Goal: Obtain resource: Obtain resource

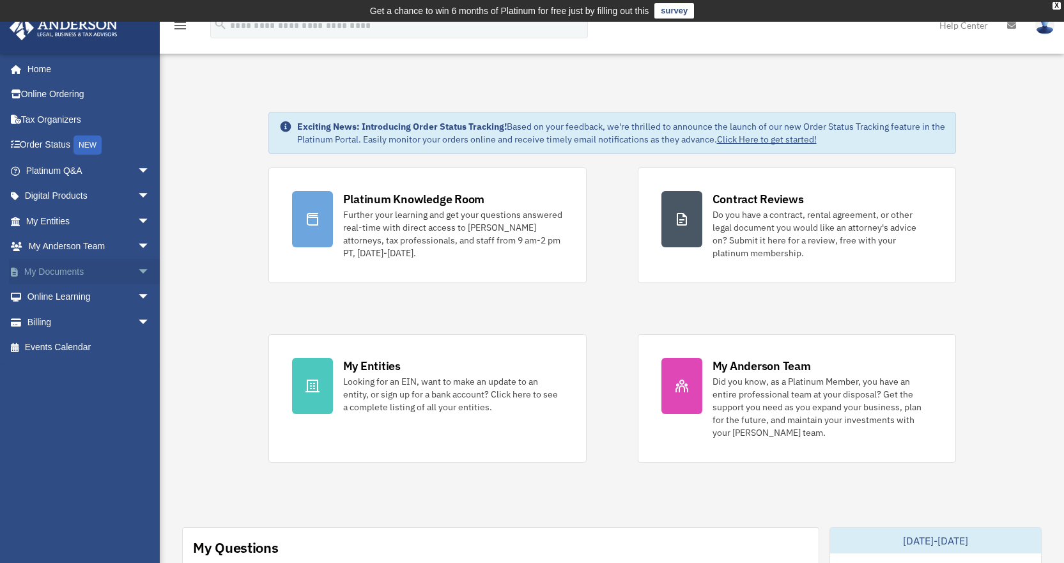
click at [137, 270] on span "arrow_drop_down" at bounding box center [150, 272] width 26 height 26
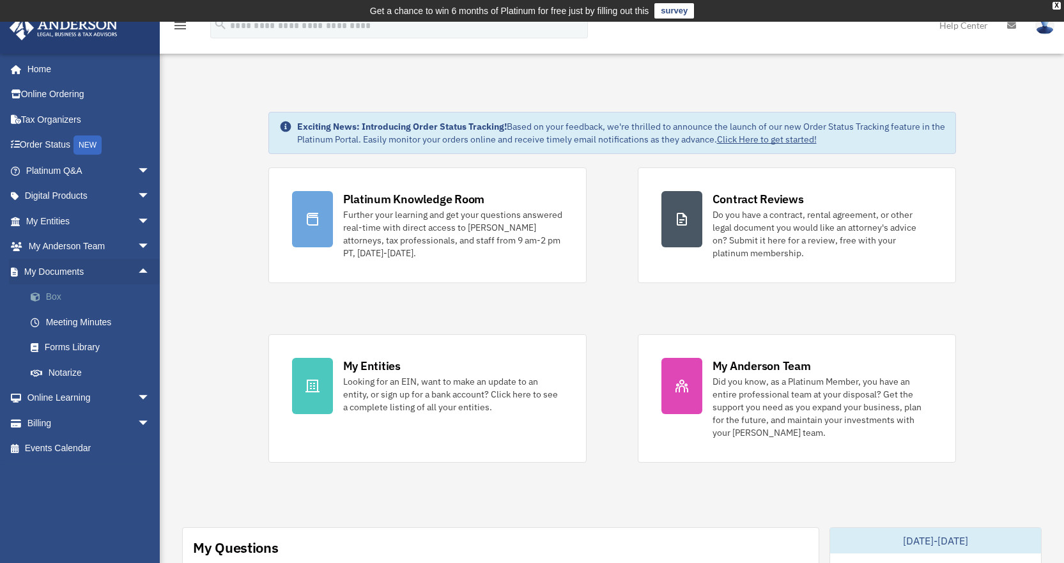
click at [65, 296] on link "Box" at bounding box center [93, 297] width 151 height 26
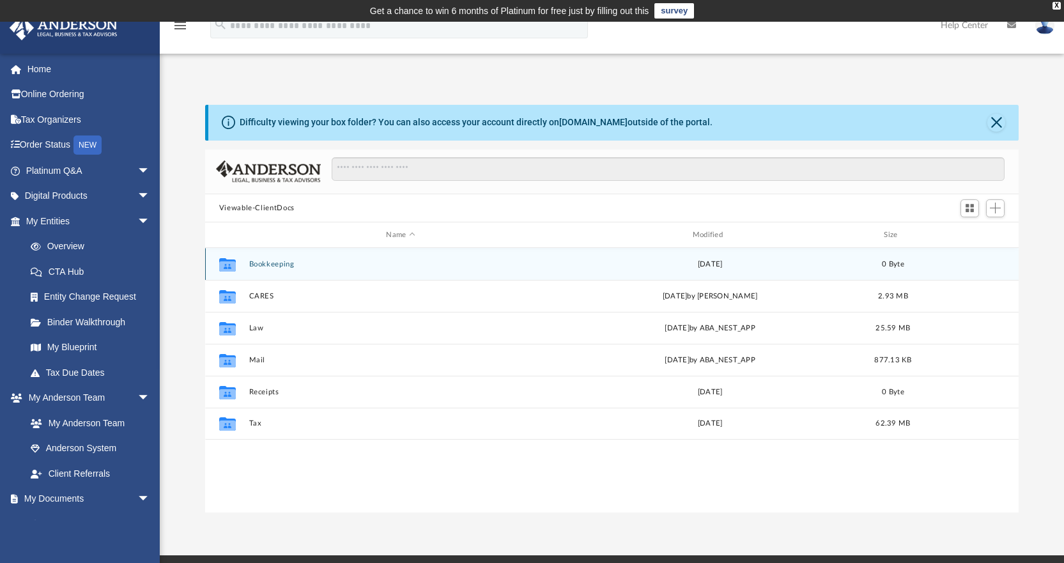
scroll to position [281, 804]
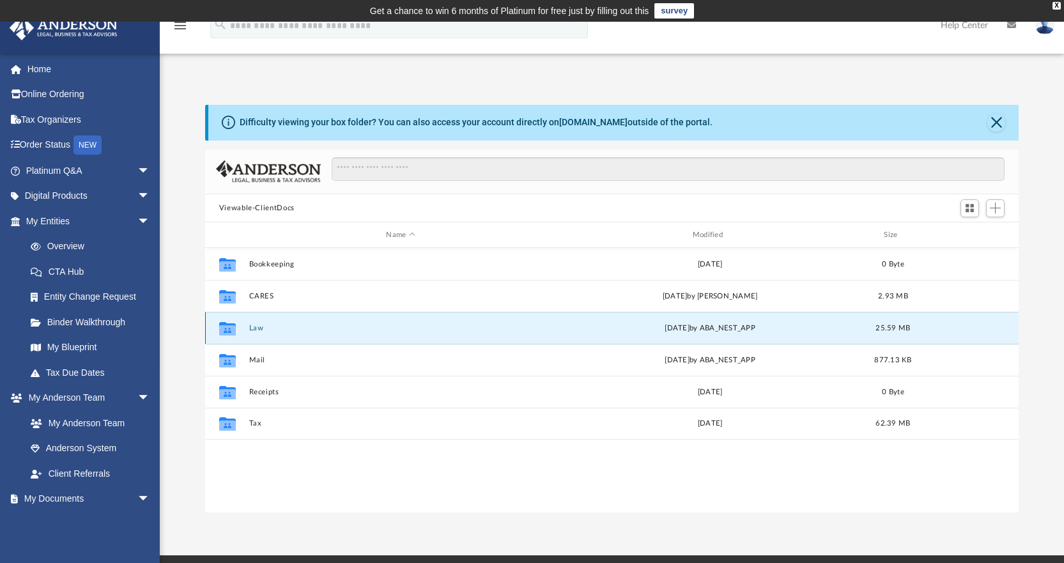
click at [253, 328] on button "Law" at bounding box center [400, 328] width 303 height 8
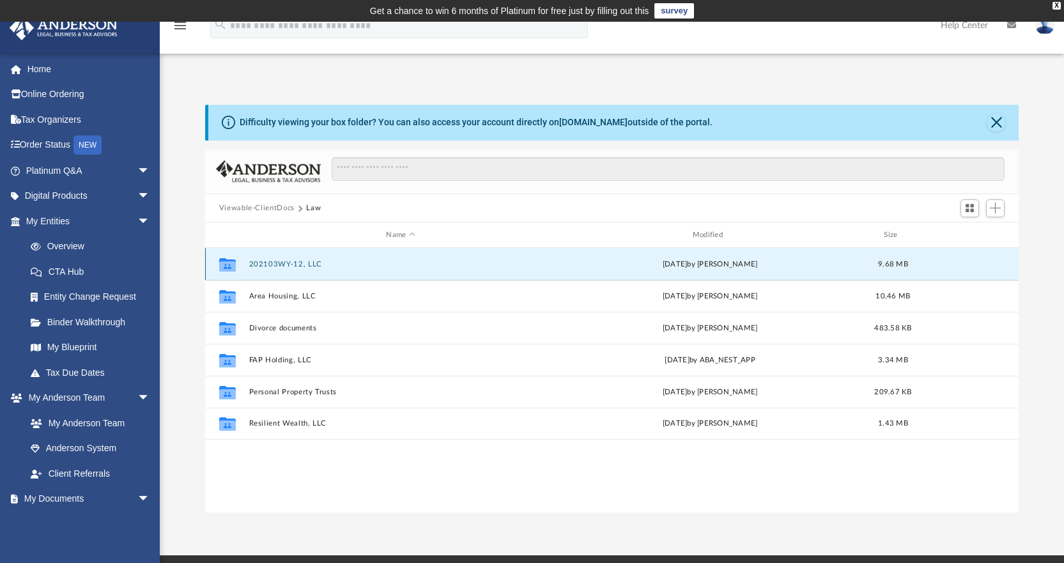
click at [295, 262] on button "202103WY-12, LLC" at bounding box center [400, 264] width 303 height 8
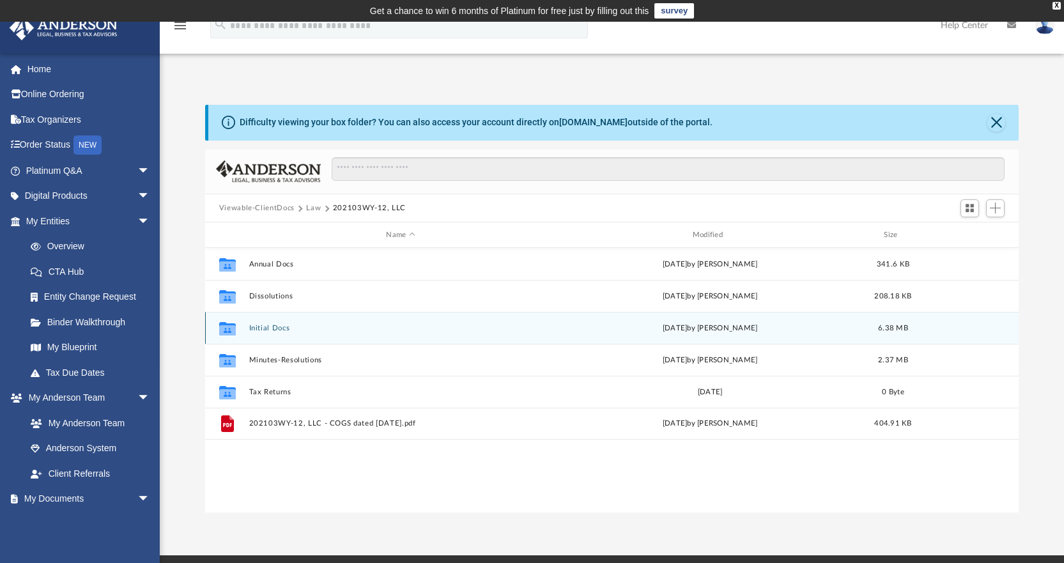
click at [275, 325] on button "Initial Docs" at bounding box center [400, 328] width 303 height 8
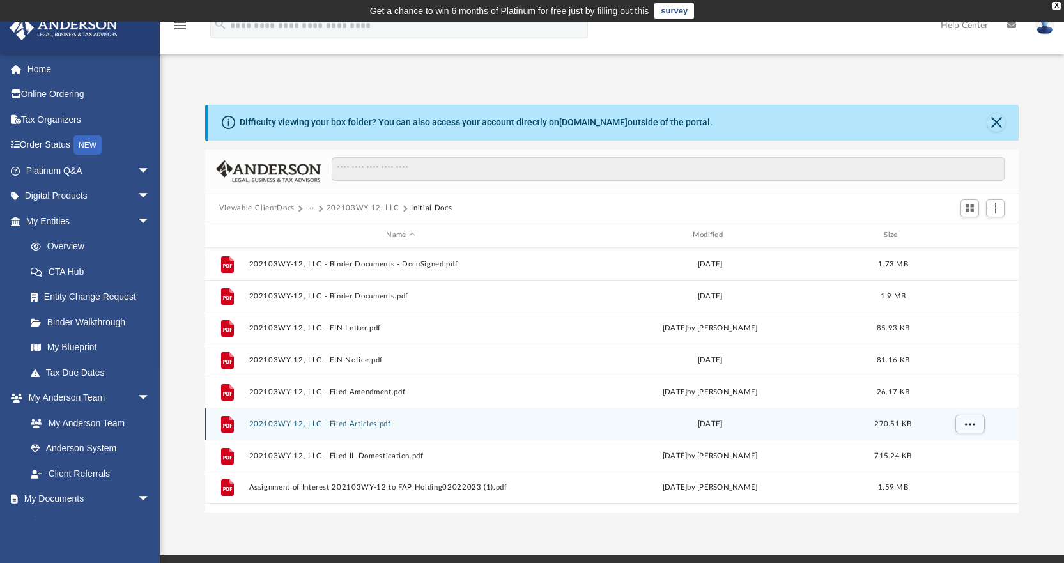
click at [344, 424] on button "202103WY-12, LLC - Filed Articles.pdf" at bounding box center [400, 424] width 303 height 8
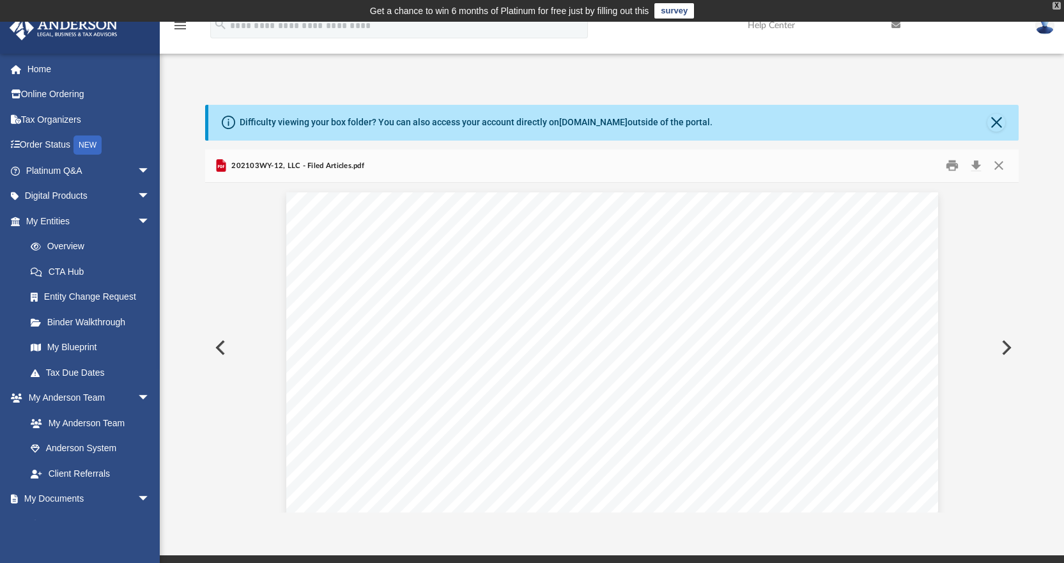
click at [1055, 3] on div "X" at bounding box center [1056, 6] width 8 height 8
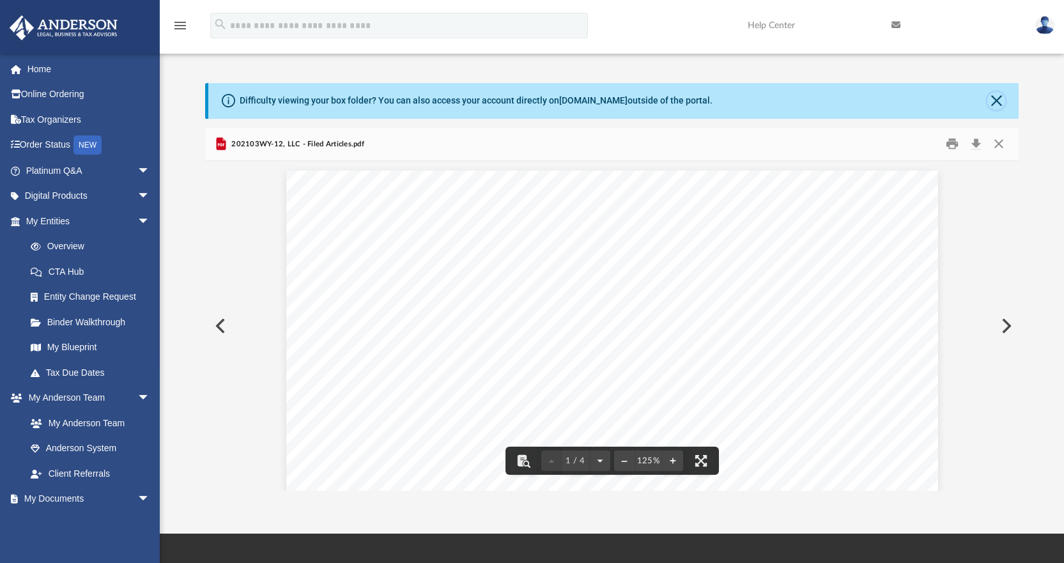
click at [992, 96] on button "Close" at bounding box center [996, 101] width 18 height 18
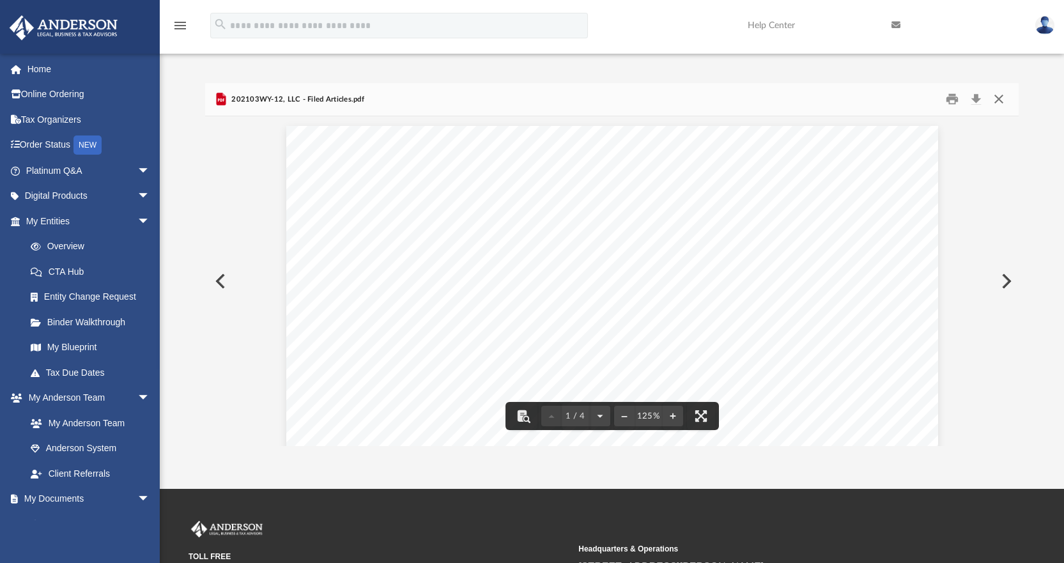
click at [1001, 101] on button "Close" at bounding box center [998, 99] width 23 height 20
